Goal: Navigation & Orientation: Find specific page/section

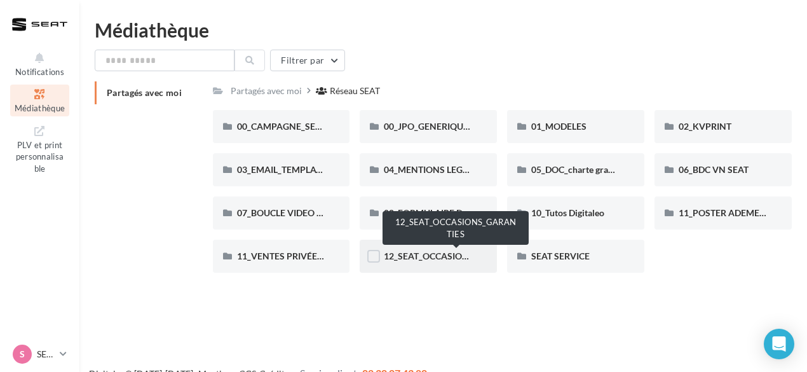
click at [428, 251] on span "12_SEAT_OCCASIONS_GARANTIES" at bounding box center [456, 255] width 144 height 11
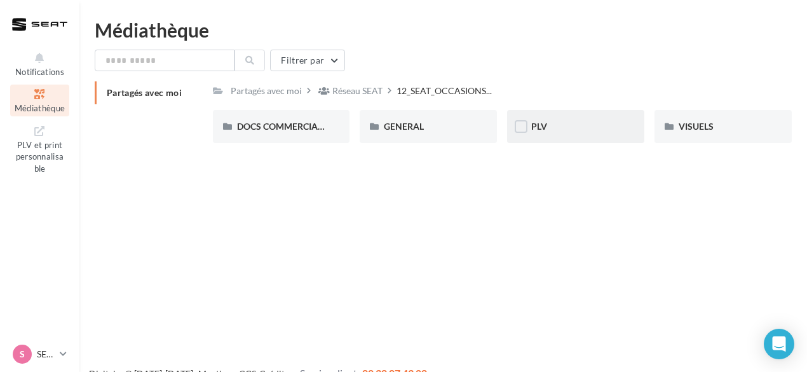
click at [535, 132] on div "PLV" at bounding box center [575, 126] width 89 height 13
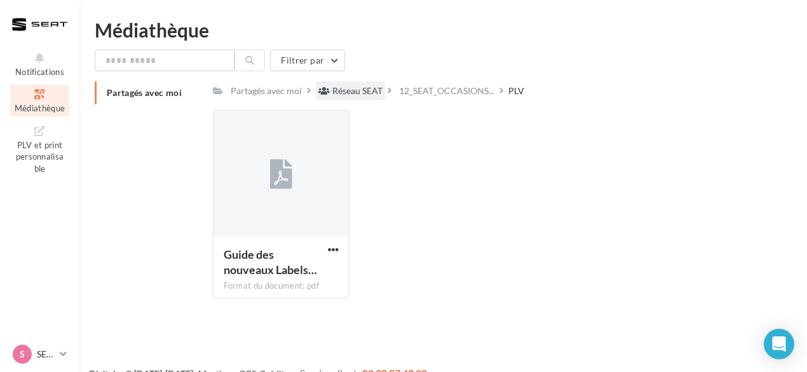
click at [364, 95] on div "Réseau SEAT" at bounding box center [357, 90] width 50 height 13
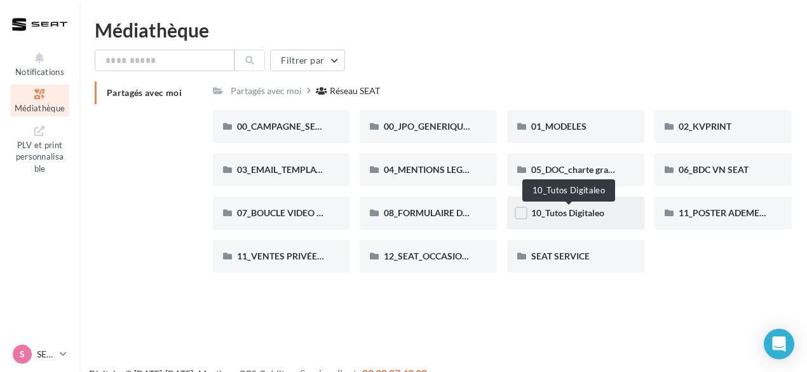
click at [573, 212] on span "10_Tutos Digitaleo" at bounding box center [567, 212] width 73 height 11
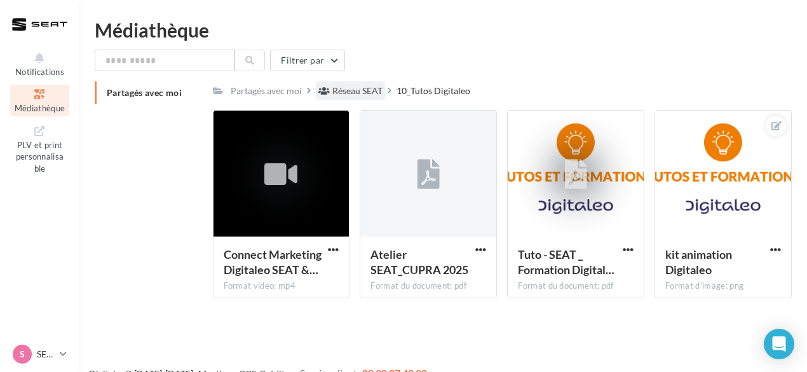
click at [337, 87] on div "Réseau SEAT" at bounding box center [357, 90] width 50 height 13
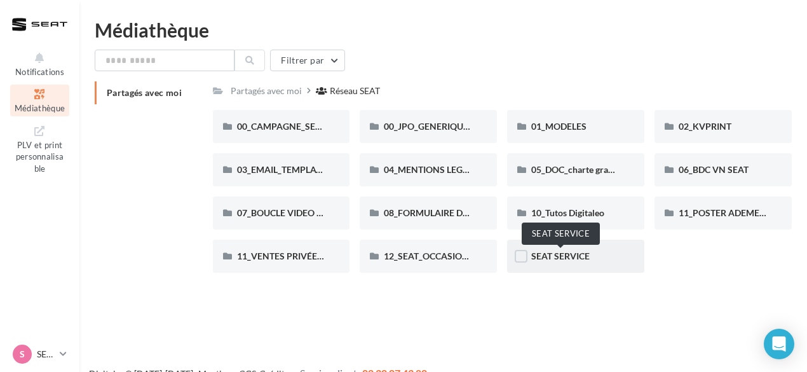
click at [551, 257] on span "SEAT SERVICE" at bounding box center [560, 255] width 58 height 11
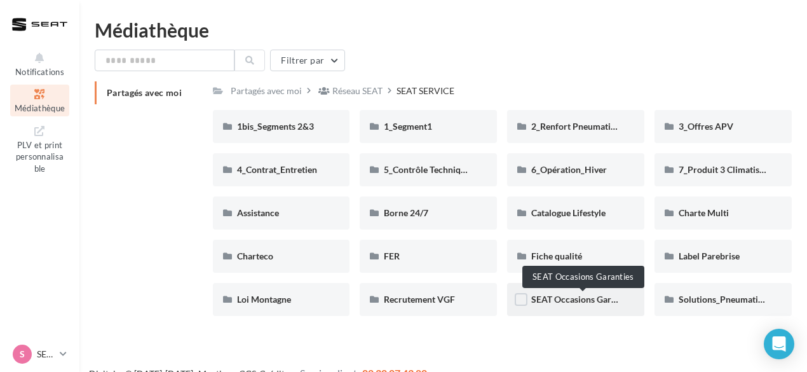
click at [579, 300] on span "SEAT Occasions Garanties" at bounding box center [583, 298] width 104 height 11
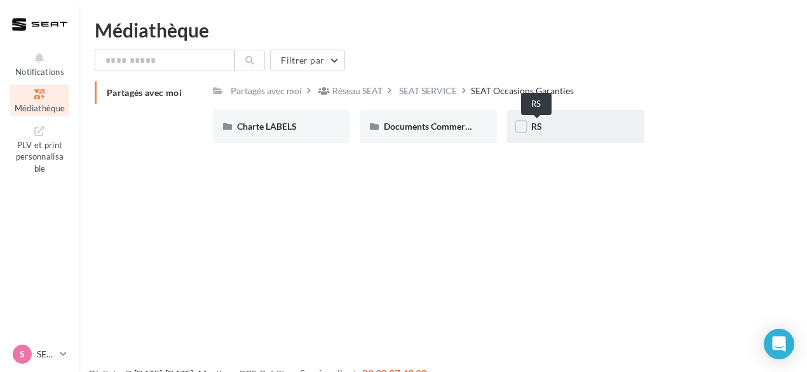
click at [536, 130] on span "RS" at bounding box center [536, 126] width 11 height 11
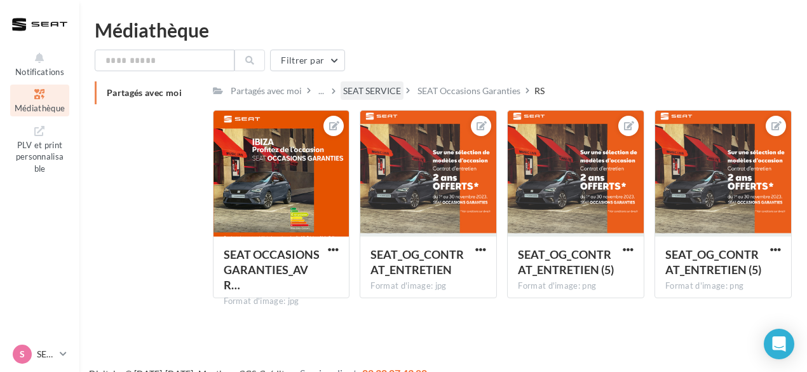
click at [390, 100] on div "SEAT SERVICE" at bounding box center [371, 90] width 63 height 18
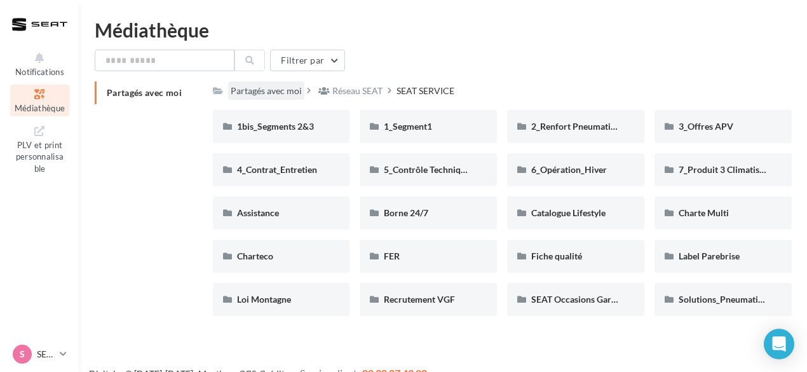
click at [259, 91] on div "Partagés avec moi" at bounding box center [266, 90] width 71 height 13
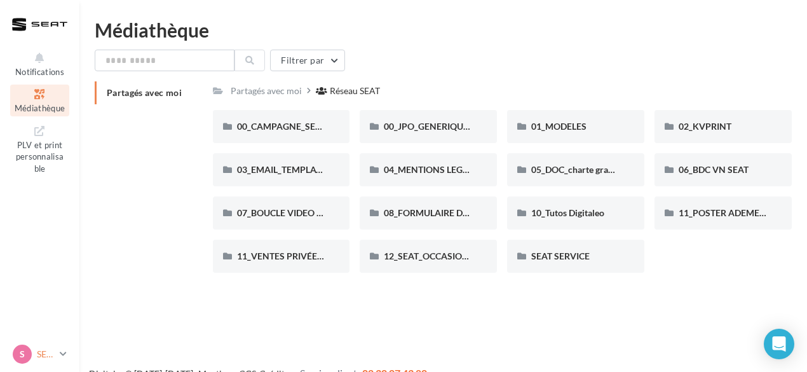
click at [42, 347] on p "SEAT" at bounding box center [46, 353] width 18 height 13
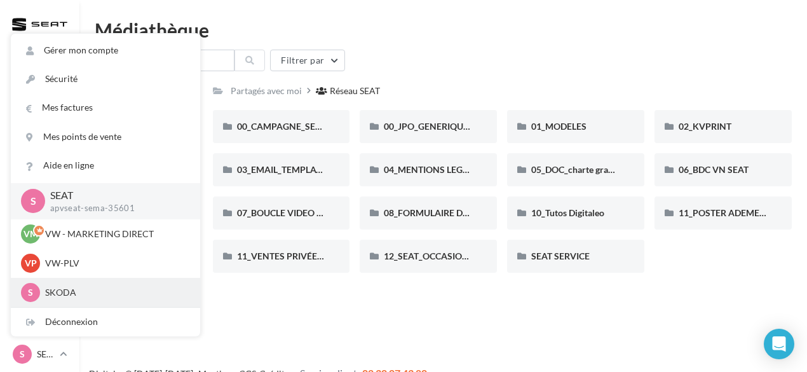
click at [65, 288] on p "SKODA" at bounding box center [115, 292] width 140 height 13
